Goal: Transaction & Acquisition: Purchase product/service

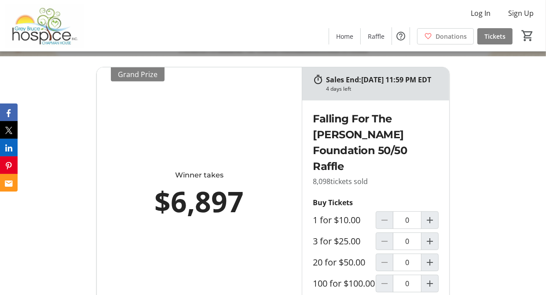
scroll to position [352, 0]
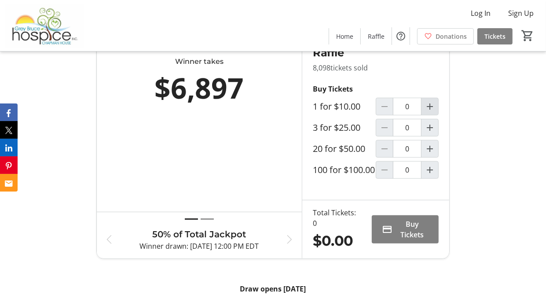
click at [430, 112] on mat-icon "Increment by one" at bounding box center [430, 106] width 11 height 11
type input "1"
click at [403, 240] on span "Buy Tickets" at bounding box center [412, 229] width 31 height 21
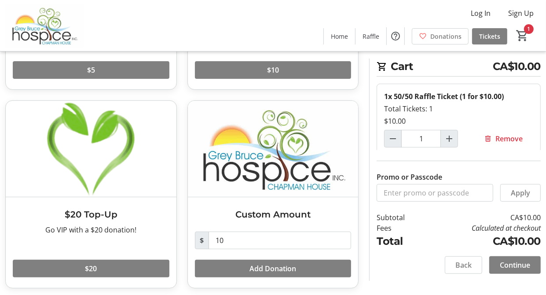
scroll to position [187, 0]
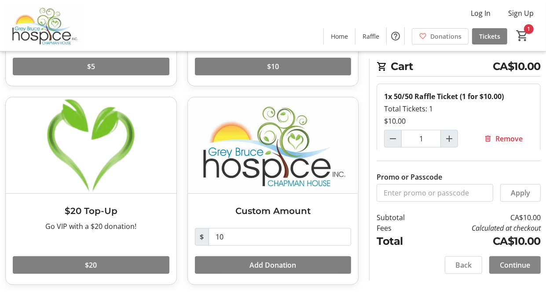
click at [523, 264] on span "Continue" at bounding box center [515, 265] width 30 height 11
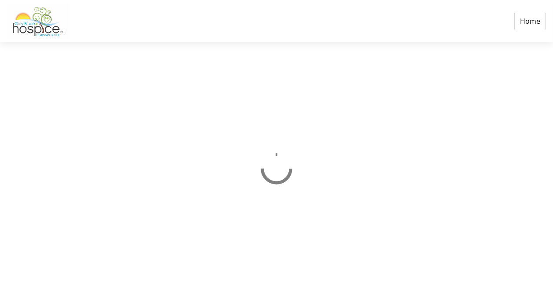
select select "CA"
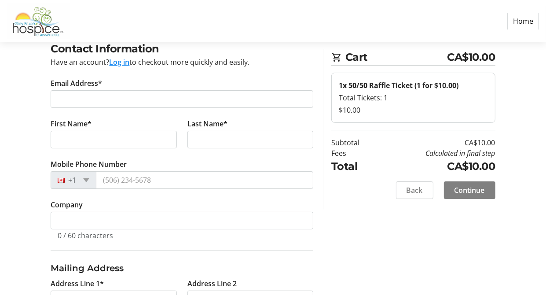
scroll to position [41, 0]
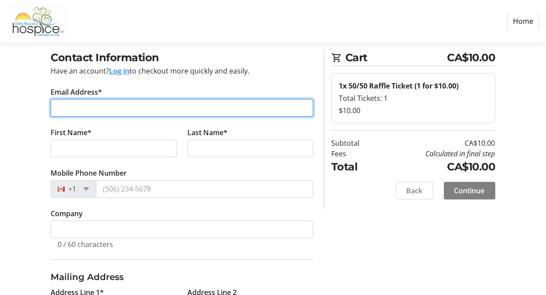
click at [237, 99] on input "Email Address*" at bounding box center [182, 108] width 263 height 18
type input "[EMAIL_ADDRESS][DOMAIN_NAME]"
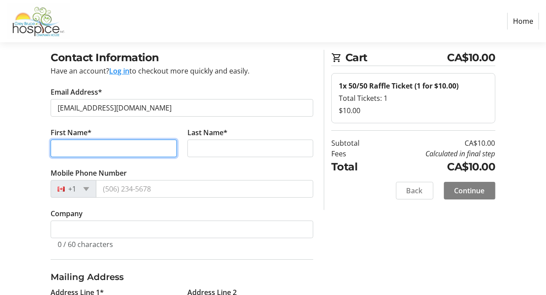
type input "[PERSON_NAME]"
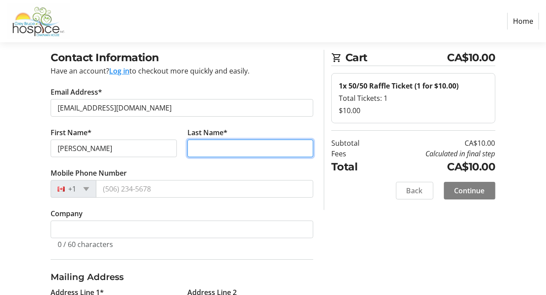
type input "Bramhill"
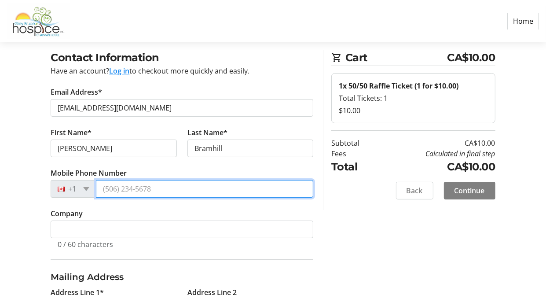
type input "[PHONE_NUMBER]"
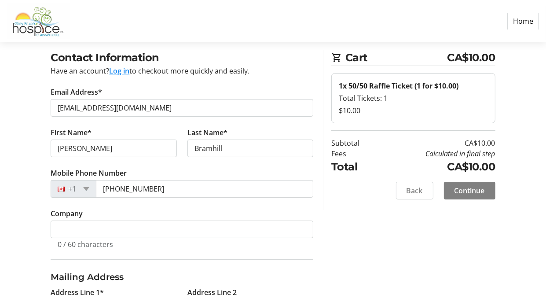
type input "[STREET_ADDRESS]"
type input "Fordwich"
select select "ON"
type input "N0G 1V0"
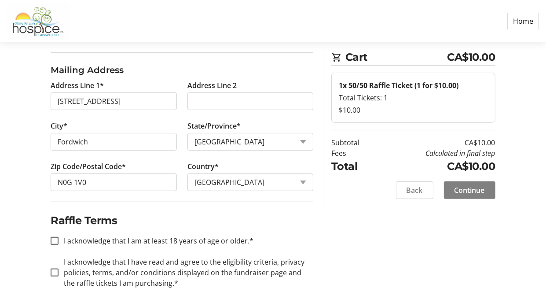
scroll to position [261, 0]
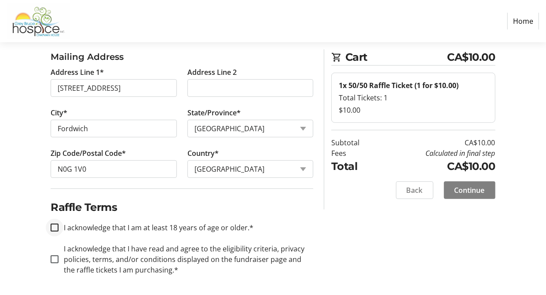
click at [55, 218] on div at bounding box center [54, 227] width 21 height 21
checkbox input "true"
click at [55, 255] on input "I acknowledge that I have read and agree to the eligibility criteria, privacy p…" at bounding box center [55, 259] width 8 height 8
checkbox input "true"
click at [479, 194] on span "Continue" at bounding box center [470, 190] width 30 height 11
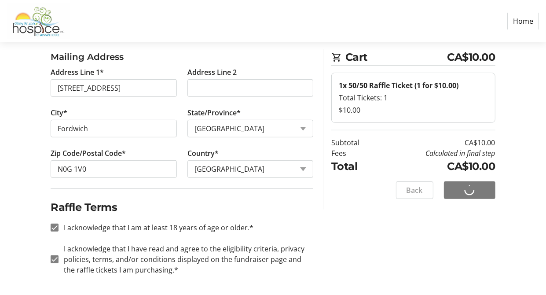
scroll to position [0, 0]
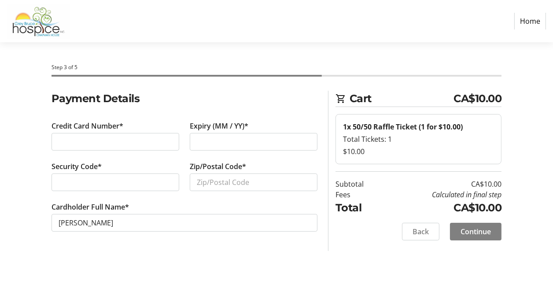
click at [167, 134] on div at bounding box center [115, 142] width 128 height 18
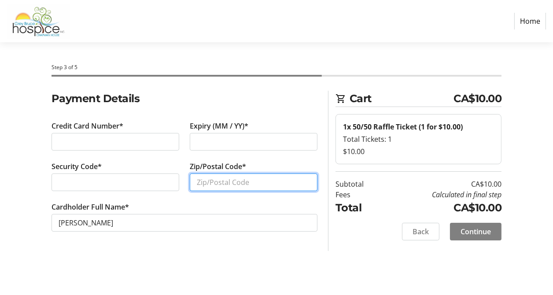
click at [241, 184] on input "Zip/Postal Code*" at bounding box center [254, 182] width 128 height 18
type input "N0G 1V0"
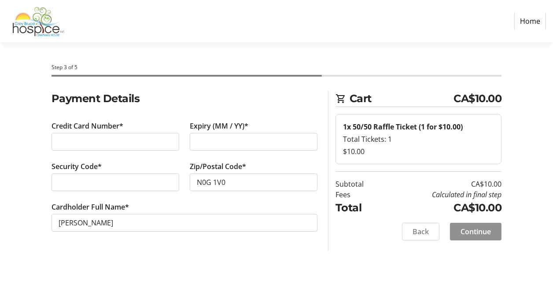
click at [493, 227] on span at bounding box center [475, 231] width 51 height 21
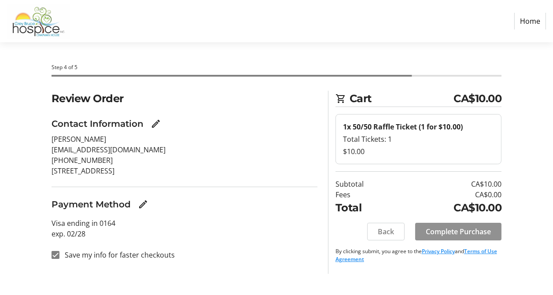
click at [465, 229] on span "Complete Purchase" at bounding box center [457, 231] width 65 height 11
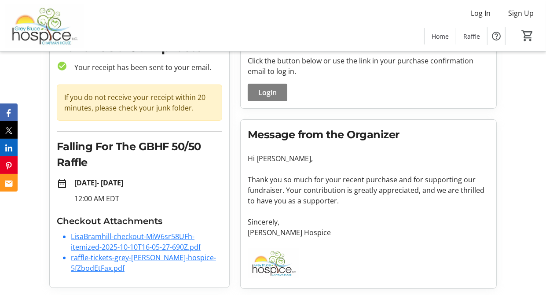
scroll to position [52, 0]
click at [137, 246] on link "LisaBramhill-checkout-MiW6sr58UFh-itemized-2025-10-10T16-05-27-690Z.pdf" at bounding box center [136, 241] width 130 height 20
